Goal: Information Seeking & Learning: Learn about a topic

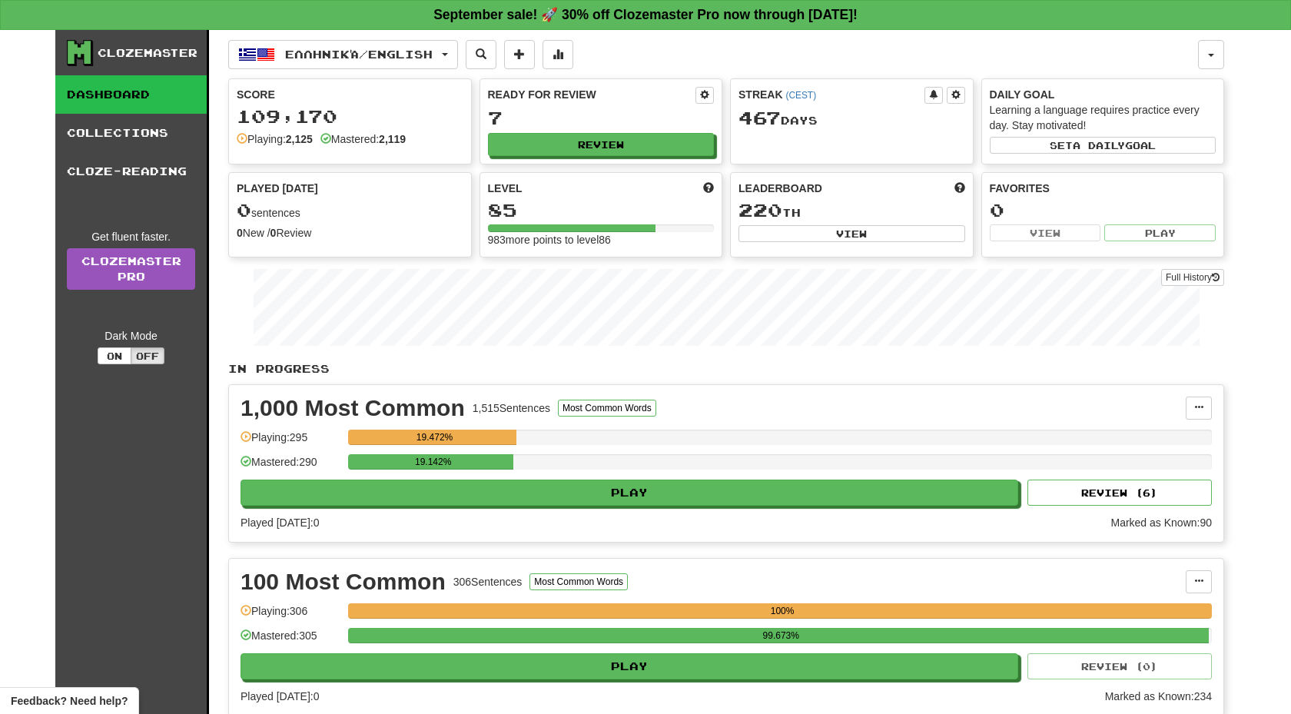
click at [587, 131] on div "Ready for Review 7 Review" at bounding box center [601, 121] width 242 height 85
click at [584, 150] on button "Review" at bounding box center [602, 145] width 227 height 23
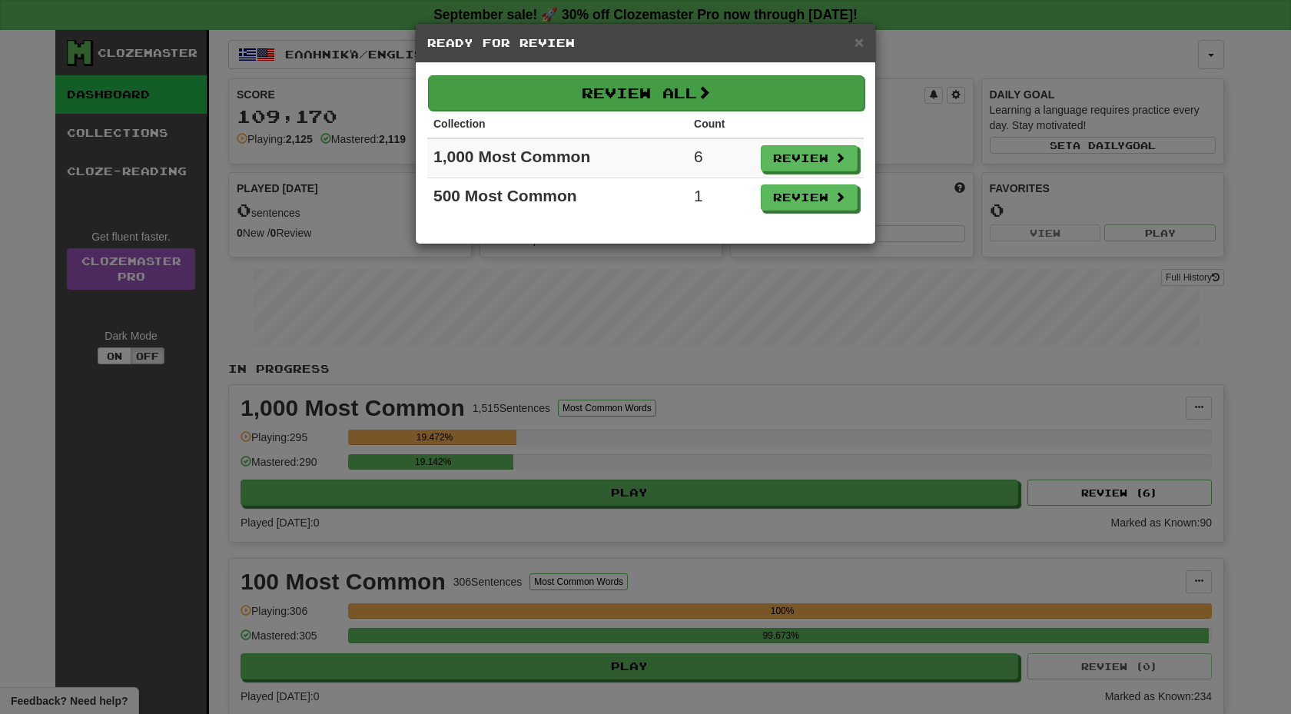
click at [600, 99] on button "Review All" at bounding box center [646, 92] width 437 height 35
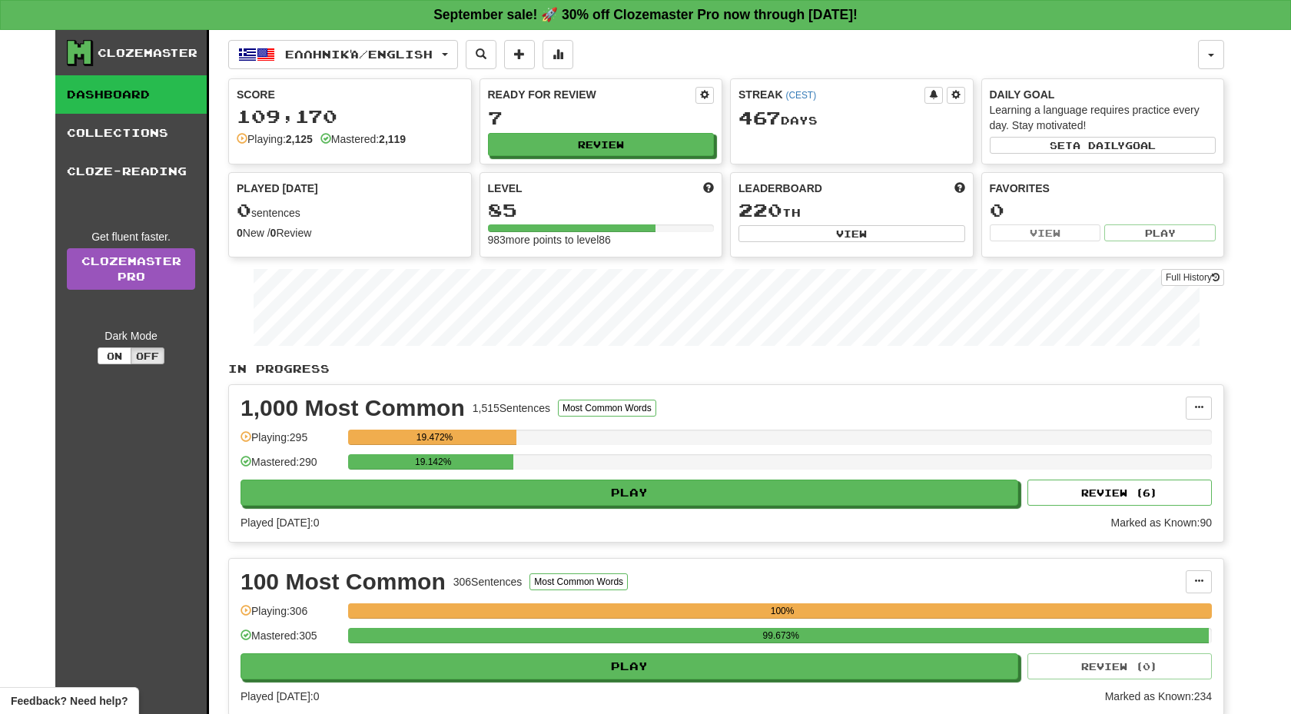
select select "**"
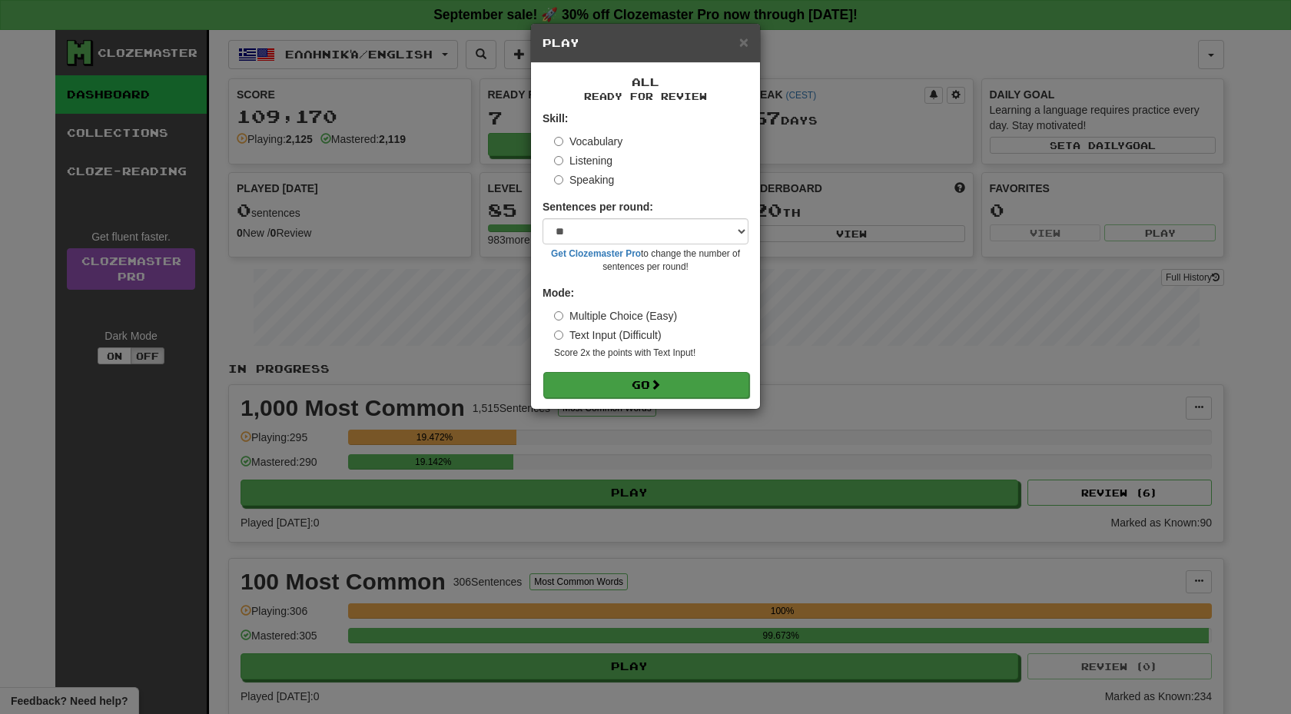
click at [633, 381] on button "Go" at bounding box center [646, 385] width 206 height 26
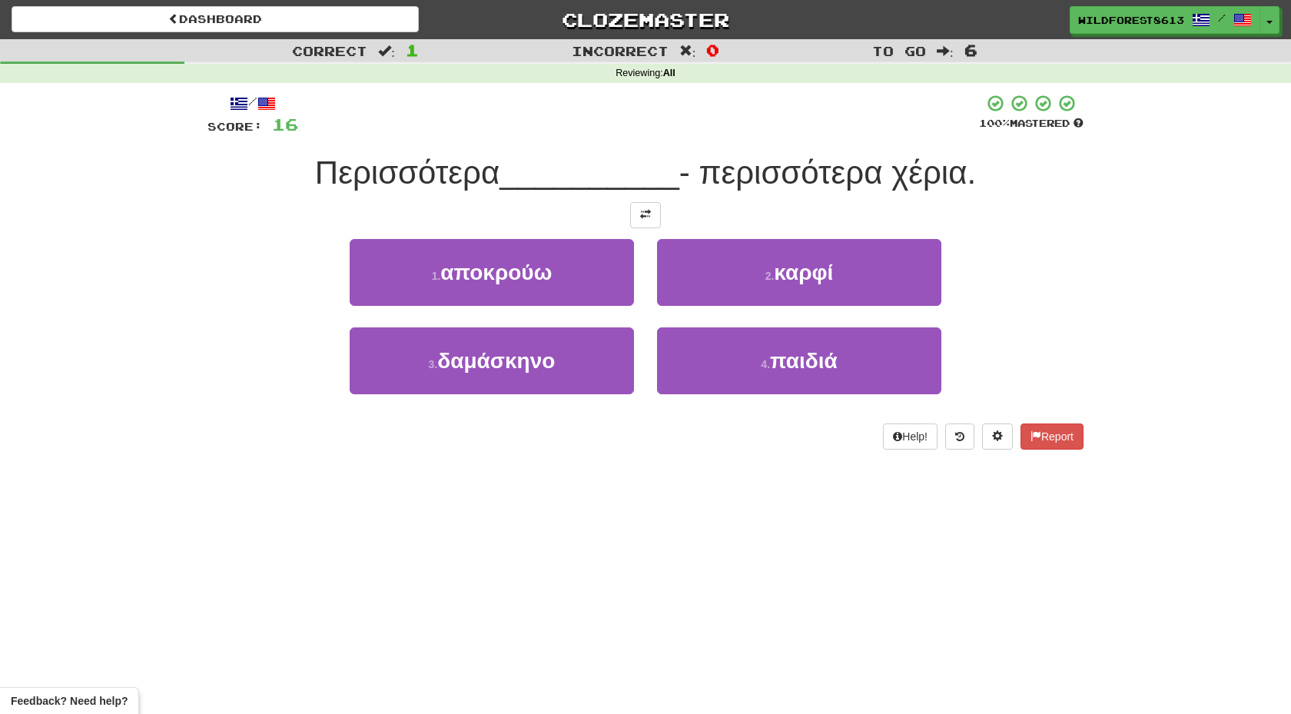
click at [650, 223] on button at bounding box center [645, 215] width 31 height 26
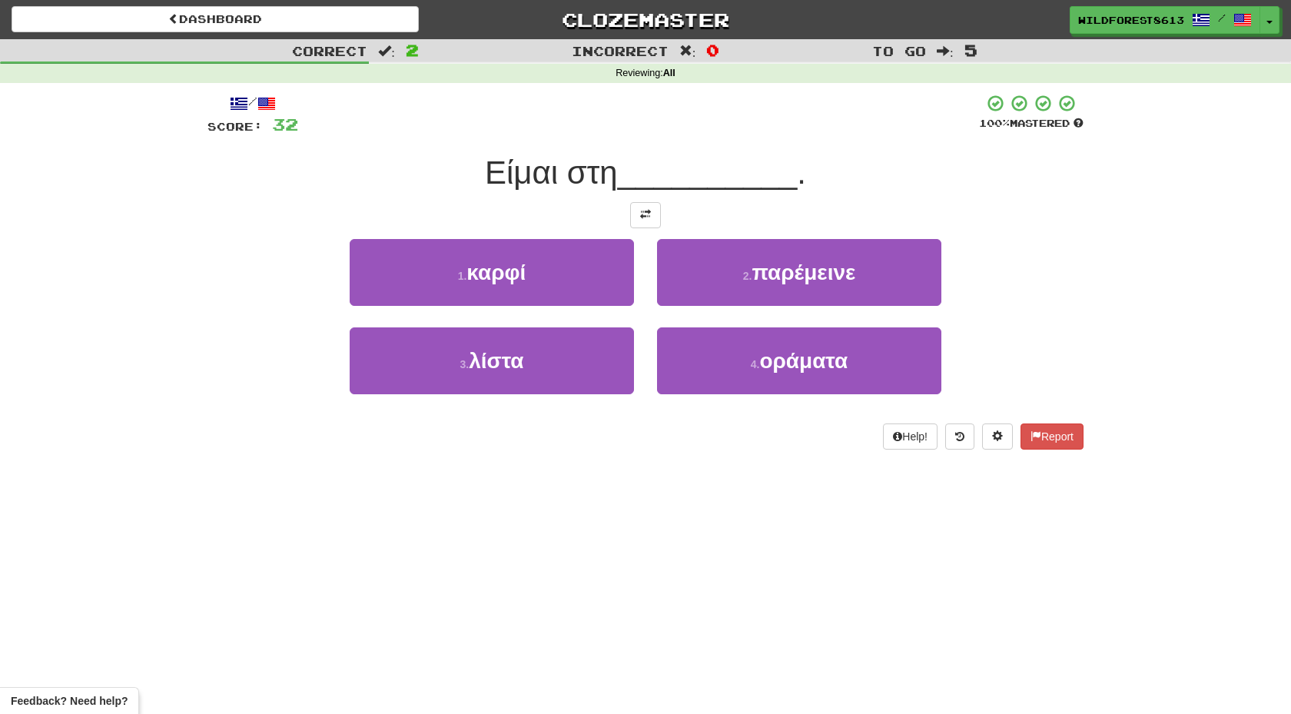
click at [650, 223] on button at bounding box center [645, 215] width 31 height 26
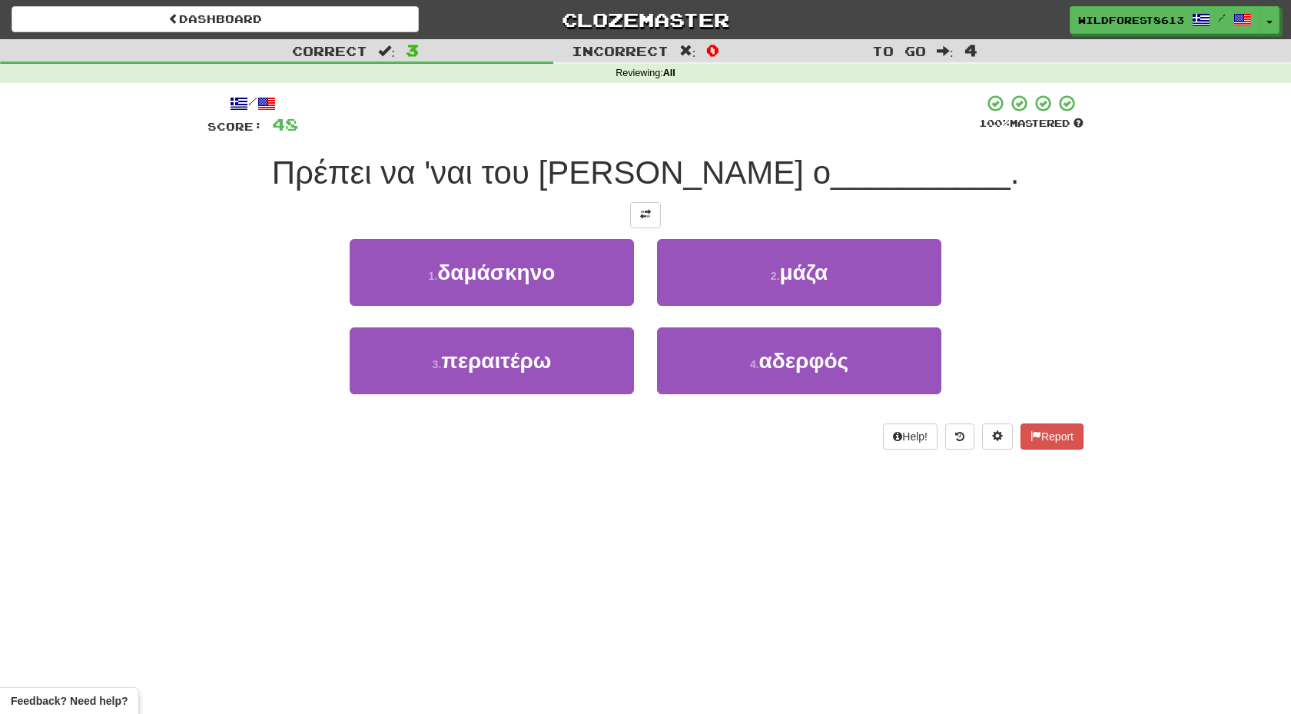
click at [650, 223] on button at bounding box center [645, 215] width 31 height 26
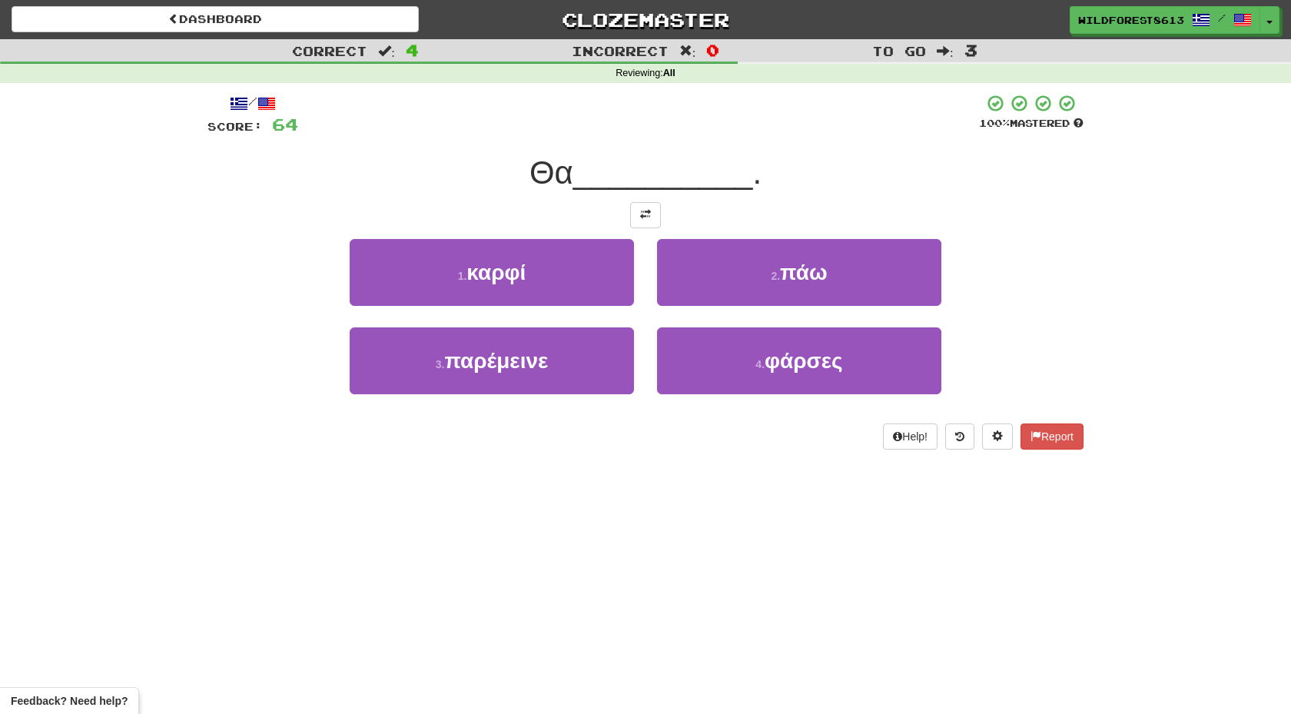
click at [650, 223] on button at bounding box center [645, 215] width 31 height 26
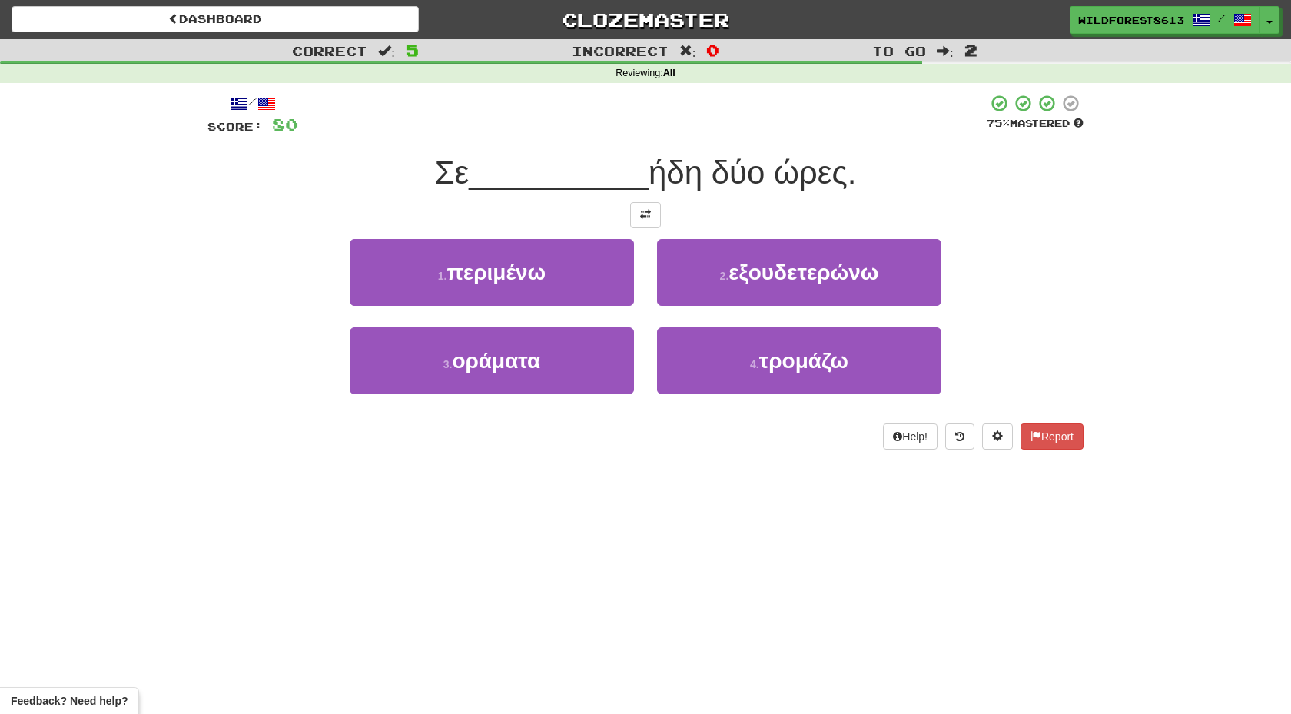
click at [650, 223] on button at bounding box center [645, 215] width 31 height 26
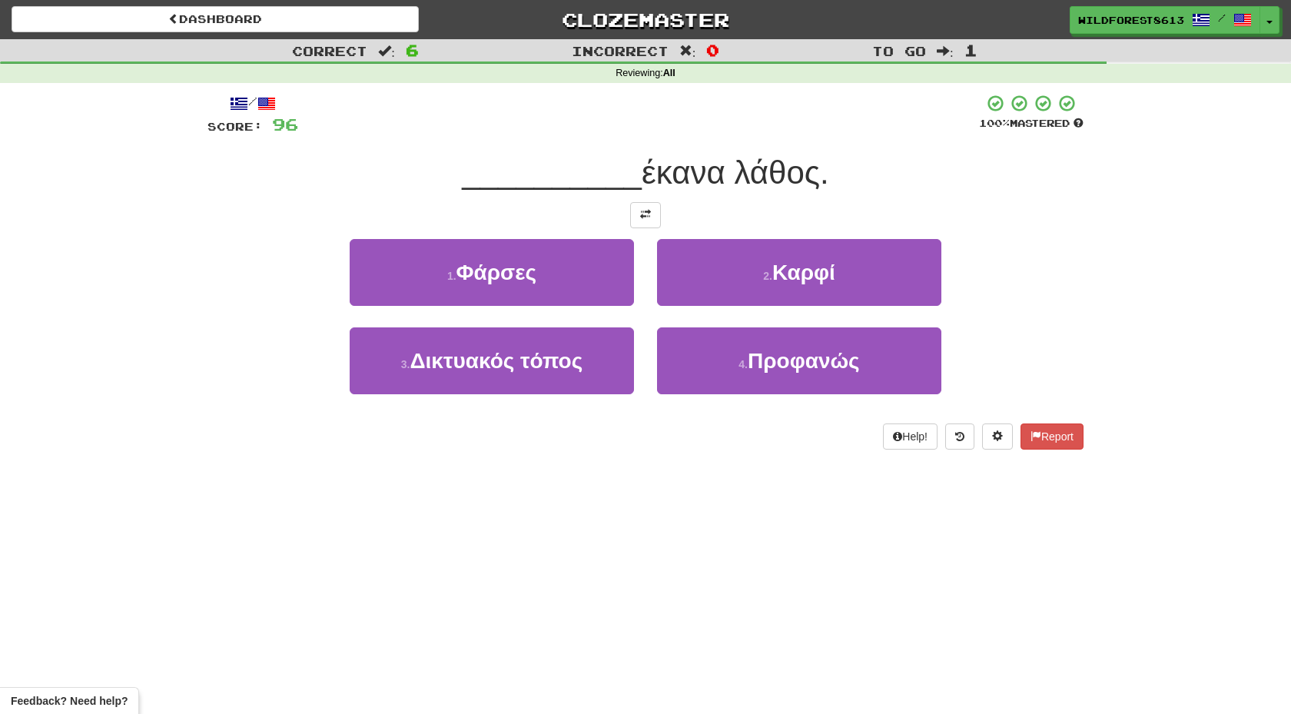
click at [650, 223] on button at bounding box center [645, 215] width 31 height 26
